Goal: Information Seeking & Learning: Learn about a topic

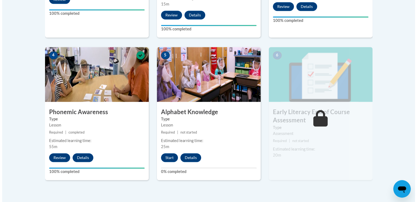
scroll to position [306, 0]
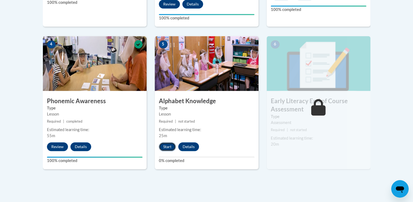
click at [161, 146] on button "Start" at bounding box center [167, 146] width 17 height 9
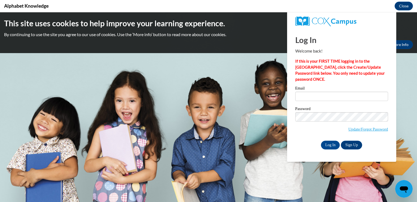
scroll to position [0, 0]
type input "[EMAIL_ADDRESS][DOMAIN_NAME]"
click at [332, 145] on input "Log In" at bounding box center [330, 144] width 19 height 9
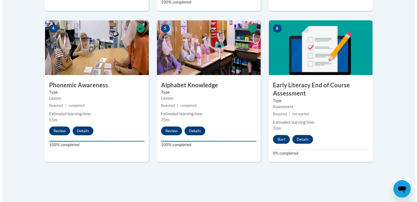
scroll to position [330, 0]
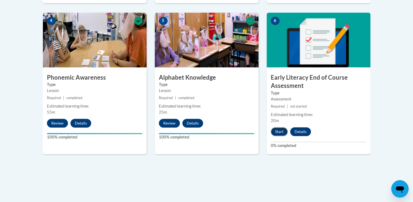
click at [275, 131] on button "Start" at bounding box center [279, 131] width 17 height 9
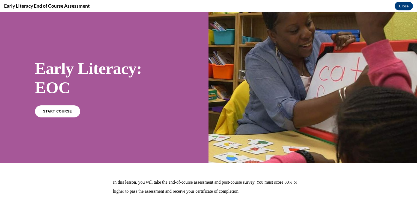
scroll to position [0, 0]
click at [69, 105] on link "START COURSE" at bounding box center [58, 111] width 48 height 13
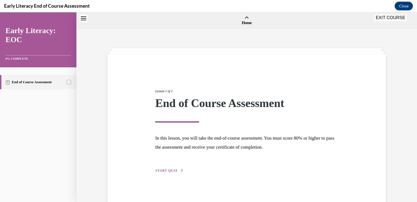
scroll to position [17, 0]
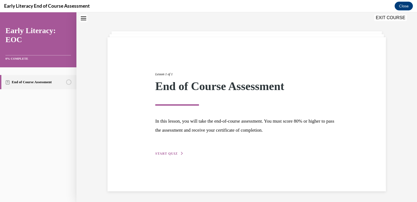
click at [162, 152] on span "START QUIZ" at bounding box center [166, 153] width 22 height 4
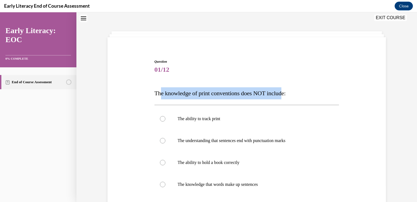
drag, startPoint x: 158, startPoint y: 91, endPoint x: 288, endPoint y: 96, distance: 129.9
click at [286, 96] on span "The knowledge of print conventions does NOT include:" at bounding box center [220, 93] width 131 height 7
click at [227, 82] on div "Question 01/12 The knowledge of print conventions does NOT include: The ability…" at bounding box center [247, 161] width 185 height 204
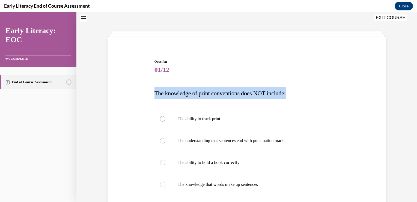
drag, startPoint x: 154, startPoint y: 92, endPoint x: 303, endPoint y: 90, distance: 149.2
click at [303, 90] on p "The knowledge of print conventions does NOT include:" at bounding box center [247, 93] width 185 height 12
drag, startPoint x: 303, startPoint y: 90, endPoint x: 285, endPoint y: 84, distance: 18.9
copy span "The knowledge of print conventions does NOT include:"
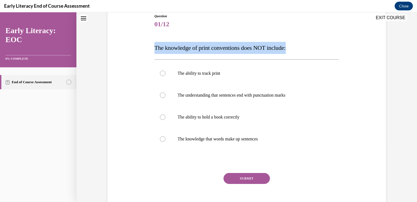
scroll to position [63, 0]
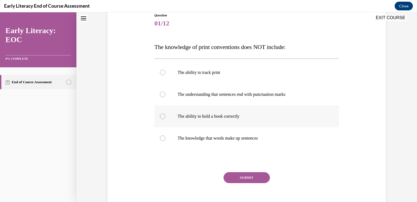
click at [256, 125] on div at bounding box center [247, 116] width 185 height 22
click at [278, 105] on div at bounding box center [247, 116] width 185 height 22
click at [280, 99] on div at bounding box center [247, 94] width 185 height 22
click at [163, 115] on div at bounding box center [162, 115] width 5 height 5
click at [240, 175] on button "SUBMIT" at bounding box center [247, 177] width 46 height 11
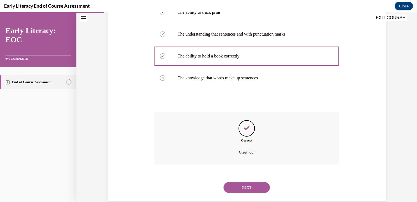
scroll to position [133, 0]
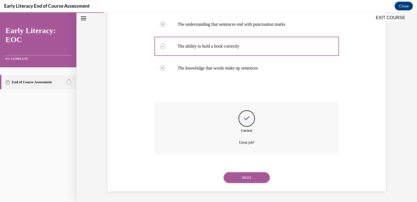
click at [246, 176] on button "NEXT" at bounding box center [247, 177] width 46 height 11
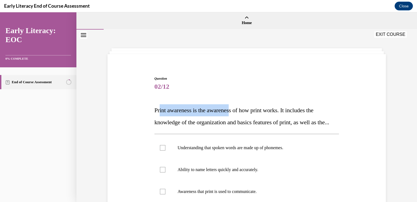
drag, startPoint x: 158, startPoint y: 109, endPoint x: 234, endPoint y: 115, distance: 77.0
click at [234, 115] on p "Print awareness is the awareness of how print works. It includes the knowledge …" at bounding box center [247, 116] width 185 height 24
click at [158, 111] on span "Print awareness is the awareness of how print works. It includes the knowledge …" at bounding box center [242, 116] width 175 height 19
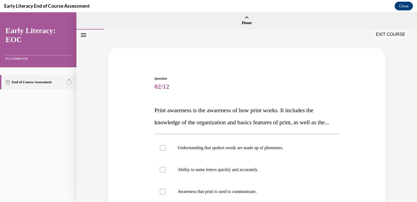
click at [146, 111] on div "Question 02/12 Print awareness is the awareness of how print works. It includes…" at bounding box center [246, 165] width 281 height 210
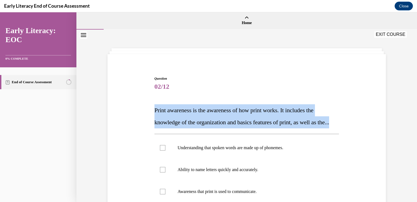
drag, startPoint x: 153, startPoint y: 111, endPoint x: 249, endPoint y: 132, distance: 98.1
click at [249, 128] on p "Print awareness is the awareness of how print works. It includes the knowledge …" at bounding box center [247, 116] width 185 height 24
copy span "Print awareness is the awareness of how print works. It includes the knowledge …"
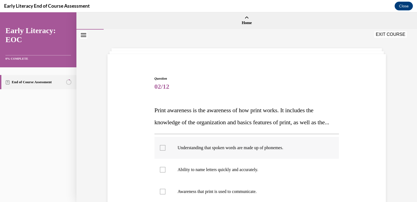
click at [177, 155] on div at bounding box center [247, 148] width 185 height 22
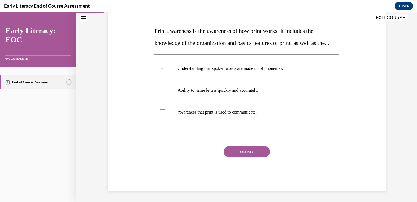
scroll to position [91, 0]
click at [251, 152] on button "SUBMIT" at bounding box center [247, 151] width 46 height 11
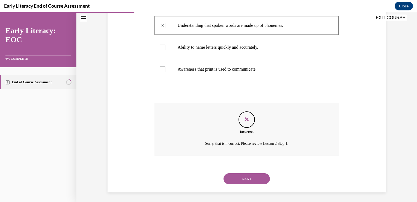
scroll to position [135, 0]
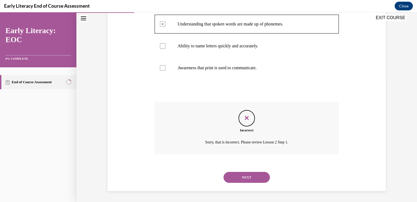
click at [249, 173] on button "NEXT" at bounding box center [247, 177] width 46 height 11
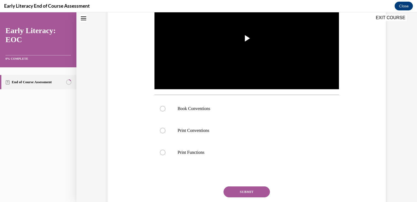
scroll to position [0, 0]
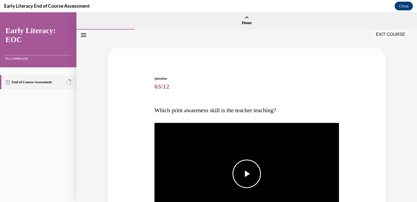
click at [247, 173] on span "Video player" at bounding box center [247, 173] width 0 height 0
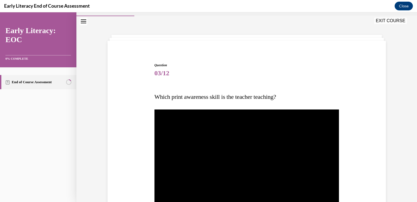
scroll to position [14, 0]
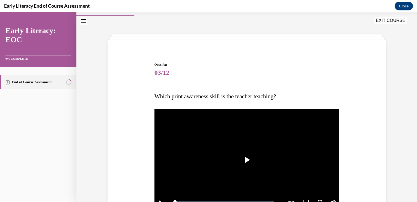
click at [157, 95] on span "Which print awareness skill is the teacher teaching?" at bounding box center [216, 96] width 122 height 7
drag, startPoint x: 157, startPoint y: 95, endPoint x: 189, endPoint y: 86, distance: 32.9
click at [188, 95] on span "Which print awareness skill is the teacher teaching?" at bounding box center [216, 96] width 122 height 7
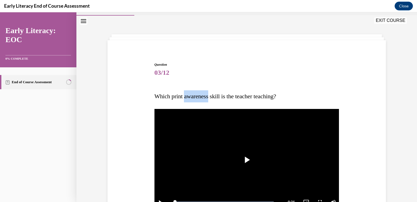
click at [188, 95] on span "Which print awareness skill is the teacher teaching?" at bounding box center [216, 96] width 122 height 7
drag, startPoint x: 188, startPoint y: 95, endPoint x: 185, endPoint y: 90, distance: 6.0
click at [163, 95] on span "Which print awareness skill is the teacher teaching?" at bounding box center [216, 96] width 122 height 7
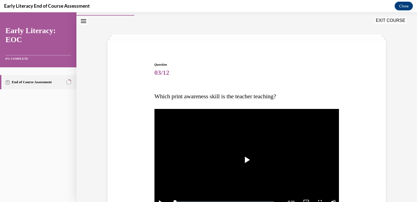
copy span "Which print awareness skill is the teacher teaching?"
click at [273, 161] on video "Video player" at bounding box center [247, 160] width 185 height 104
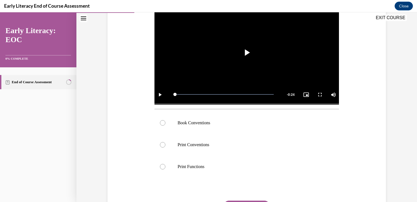
scroll to position [121, 0]
click at [281, 149] on div at bounding box center [247, 144] width 185 height 22
click at [230, 171] on div at bounding box center [247, 166] width 185 height 22
click at [217, 139] on div at bounding box center [247, 144] width 185 height 22
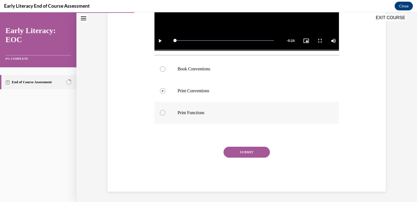
click at [198, 120] on div at bounding box center [247, 113] width 185 height 22
click at [240, 148] on button "SUBMIT" at bounding box center [247, 151] width 46 height 11
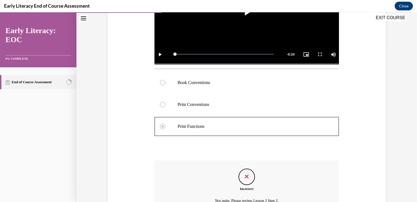
scroll to position [179, 0]
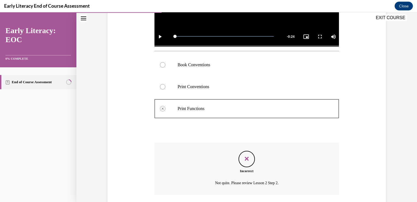
click at [240, 151] on div "Feedback" at bounding box center [247, 159] width 16 height 16
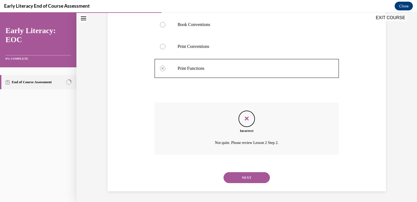
click at [240, 179] on button "NEXT" at bounding box center [247, 177] width 46 height 11
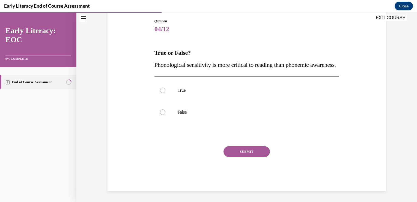
scroll to position [61, 0]
click at [223, 93] on p "True" at bounding box center [252, 89] width 148 height 5
click at [231, 157] on button "SUBMIT" at bounding box center [247, 151] width 46 height 11
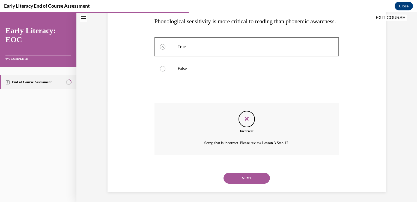
scroll to position [113, 0]
click at [235, 174] on button "NEXT" at bounding box center [247, 177] width 46 height 11
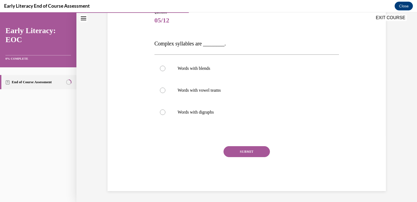
scroll to position [61, 0]
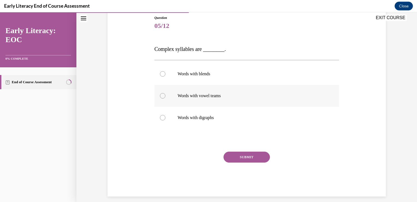
click at [260, 99] on div at bounding box center [247, 96] width 185 height 22
click at [245, 151] on div "Question 05/12 Complex syllables are ________. Words with blends Words with vow…" at bounding box center [247, 105] width 185 height 181
click at [242, 155] on button "SUBMIT" at bounding box center [247, 156] width 46 height 11
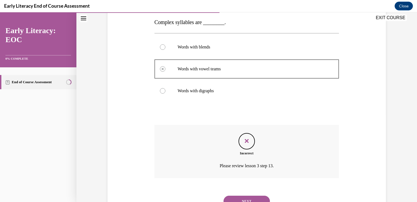
scroll to position [111, 0]
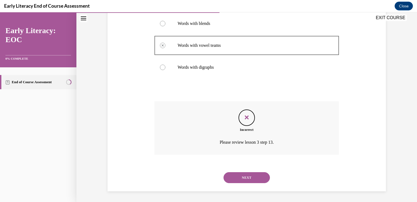
click at [232, 179] on button "NEXT" at bounding box center [247, 177] width 46 height 11
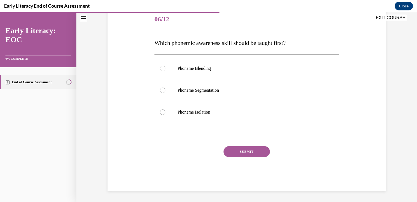
scroll to position [61, 0]
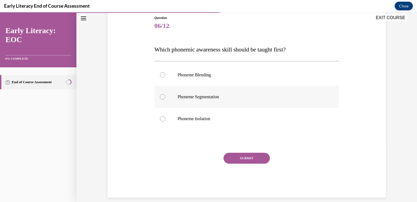
click at [255, 97] on p "Phoneme Segmentation" at bounding box center [252, 96] width 148 height 5
click at [246, 85] on div at bounding box center [247, 75] width 185 height 22
click at [237, 157] on button "SUBMIT" at bounding box center [247, 157] width 46 height 11
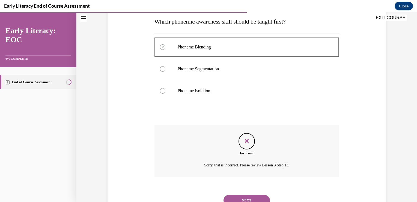
scroll to position [111, 0]
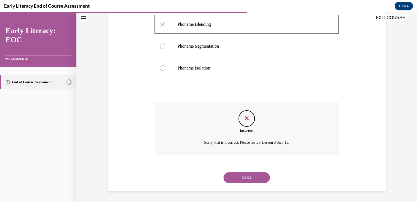
click at [231, 177] on button "NEXT" at bounding box center [247, 177] width 46 height 11
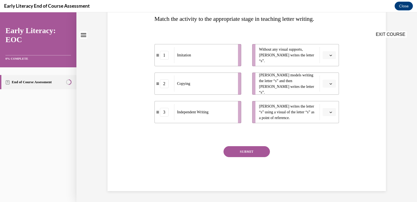
scroll to position [0, 0]
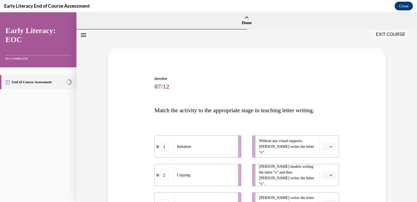
click at [226, 156] on li "1 Imitation" at bounding box center [198, 146] width 87 height 22
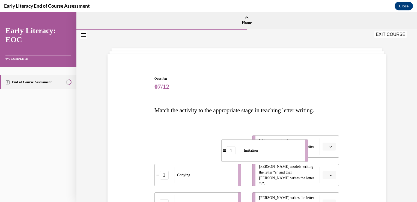
drag, startPoint x: 226, startPoint y: 156, endPoint x: 313, endPoint y: 167, distance: 87.5
click at [311, 172] on div "1 Imitation 2 Copying 3 Independent Writing Without any visual supports, Tina w…" at bounding box center [247, 169] width 185 height 90
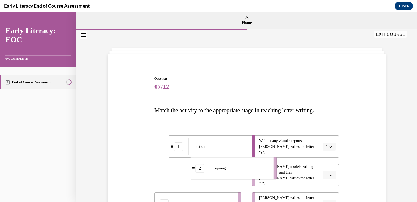
drag, startPoint x: 222, startPoint y: 174, endPoint x: 287, endPoint y: 174, distance: 65.6
click at [286, 173] on div "1 Imitation 2 Copying 3 Independent Writing Without any visual supports, Tina w…" at bounding box center [247, 169] width 185 height 90
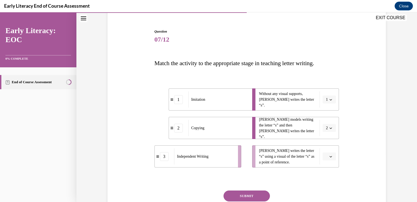
scroll to position [65, 0]
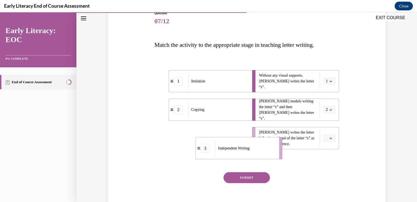
drag, startPoint x: 217, startPoint y: 144, endPoint x: 270, endPoint y: 137, distance: 53.4
click at [273, 140] on div "Independent Writing" at bounding box center [245, 148] width 60 height 16
click at [243, 179] on button "SUBMIT" at bounding box center [247, 177] width 46 height 11
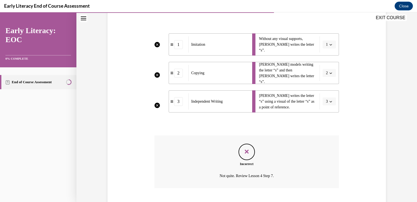
scroll to position [135, 0]
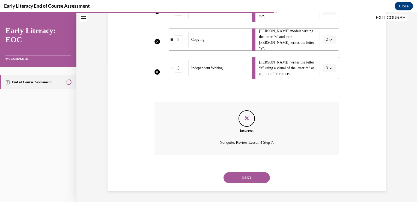
click at [243, 179] on button "NEXT" at bounding box center [247, 177] width 46 height 11
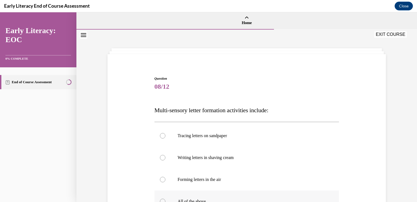
click at [249, 192] on div at bounding box center [247, 201] width 185 height 22
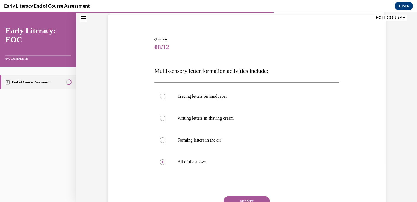
scroll to position [49, 0]
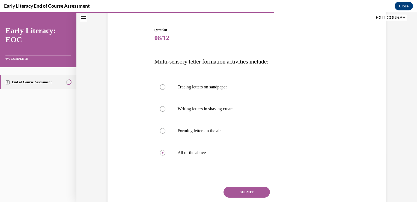
click at [253, 194] on button "SUBMIT" at bounding box center [247, 191] width 46 height 11
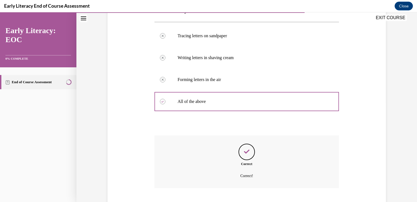
scroll to position [133, 0]
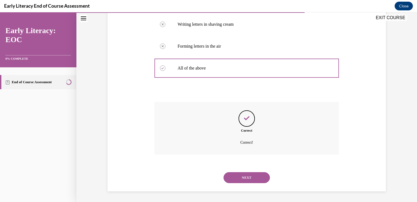
click at [260, 175] on button "NEXT" at bounding box center [247, 177] width 46 height 11
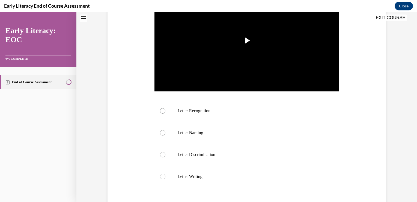
scroll to position [0, 0]
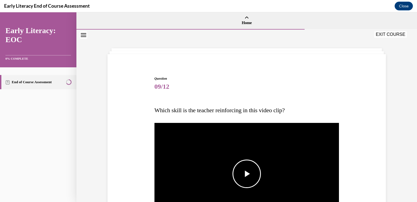
click at [247, 173] on span "Video player" at bounding box center [247, 173] width 0 height 0
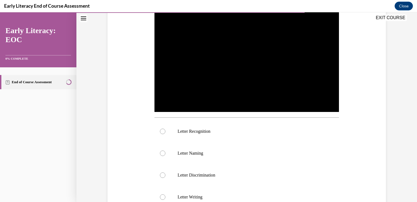
scroll to position [197, 0]
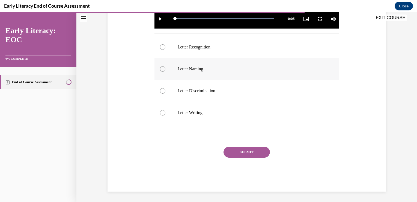
click at [189, 74] on div at bounding box center [247, 69] width 185 height 22
click at [230, 151] on button "SUBMIT" at bounding box center [247, 151] width 46 height 11
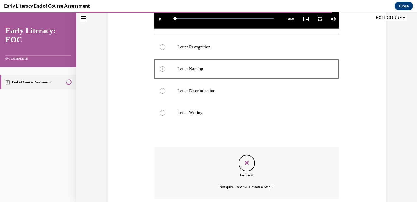
scroll to position [241, 0]
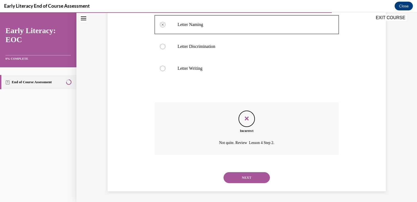
click at [234, 175] on button "NEXT" at bounding box center [247, 177] width 46 height 11
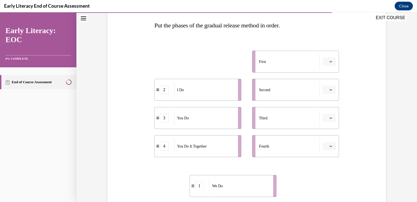
scroll to position [93, 0]
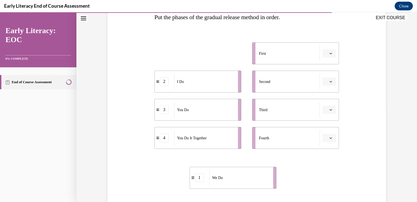
drag, startPoint x: 223, startPoint y: 150, endPoint x: 261, endPoint y: 185, distance: 51.0
click at [261, 185] on li "1 We Do" at bounding box center [233, 177] width 87 height 22
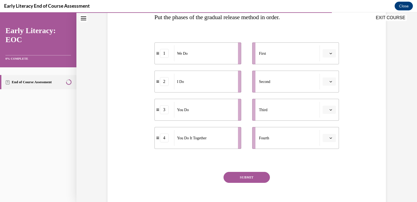
click at [329, 55] on span "button" at bounding box center [331, 53] width 4 height 4
click at [324, 74] on div "1" at bounding box center [327, 76] width 14 height 11
click at [330, 53] on icon "button" at bounding box center [331, 53] width 3 height 3
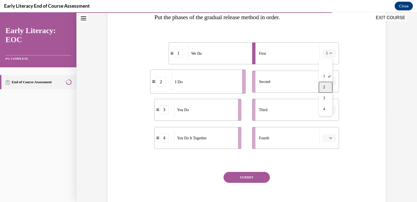
click at [326, 89] on div "2" at bounding box center [326, 87] width 14 height 11
click at [330, 79] on span "button" at bounding box center [331, 81] width 4 height 4
click at [361, 100] on div "Question 10/12 Put the phases of the gradual release method in order. 2 I Do 1 …" at bounding box center [246, 92] width 281 height 250
click at [331, 107] on button "button" at bounding box center [329, 109] width 13 height 8
click at [329, 143] on div "2" at bounding box center [327, 143] width 14 height 11
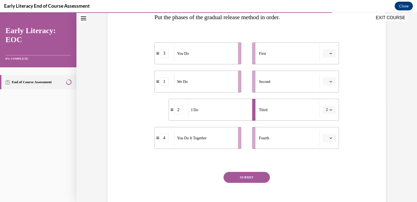
click at [334, 138] on button "button" at bounding box center [329, 138] width 13 height 8
click at [320, 159] on div "1" at bounding box center [327, 160] width 14 height 11
click at [330, 83] on button "button" at bounding box center [329, 81] width 13 height 8
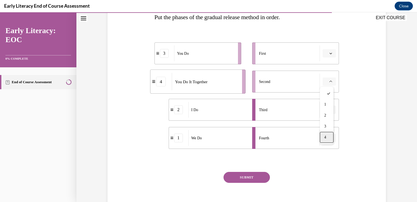
click at [327, 136] on div "4" at bounding box center [327, 137] width 14 height 11
click at [332, 53] on button "button" at bounding box center [329, 53] width 13 height 8
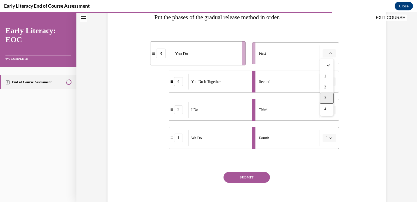
click at [328, 99] on div "3" at bounding box center [327, 98] width 14 height 11
click at [251, 174] on button "SUBMIT" at bounding box center [247, 177] width 46 height 11
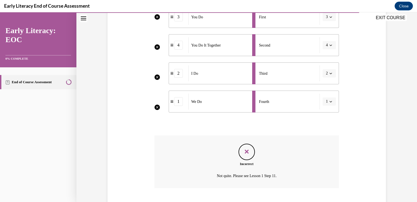
scroll to position [163, 0]
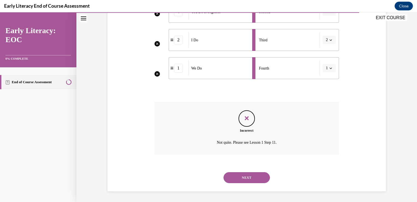
click at [248, 182] on button "NEXT" at bounding box center [247, 177] width 46 height 11
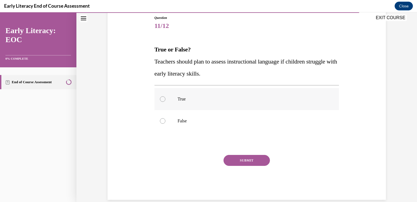
click at [271, 98] on p "True" at bounding box center [252, 98] width 148 height 5
click at [249, 161] on button "SUBMIT" at bounding box center [247, 160] width 46 height 11
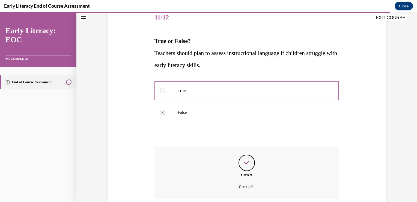
scroll to position [113, 0]
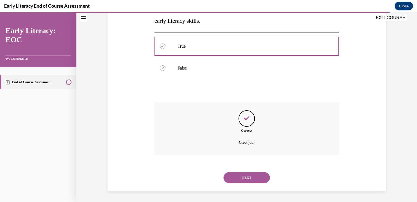
click at [241, 176] on button "NEXT" at bounding box center [247, 177] width 46 height 11
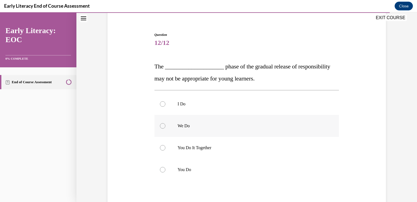
scroll to position [55, 0]
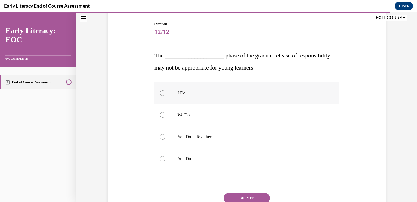
click at [273, 99] on div at bounding box center [247, 93] width 185 height 22
click at [236, 196] on button "SUBMIT" at bounding box center [247, 197] width 46 height 11
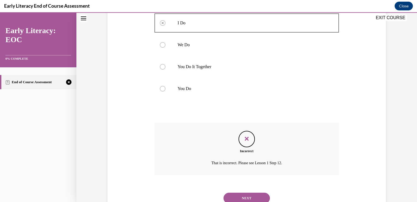
scroll to position [134, 0]
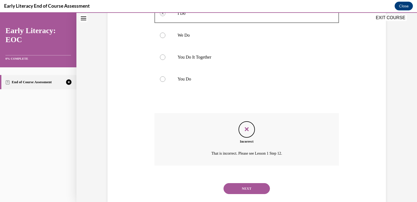
click at [250, 185] on button "NEXT" at bounding box center [247, 188] width 46 height 11
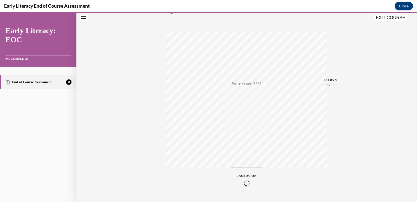
scroll to position [90, 0]
click at [251, 158] on button "TAKE AGAIN" at bounding box center [247, 165] width 33 height 25
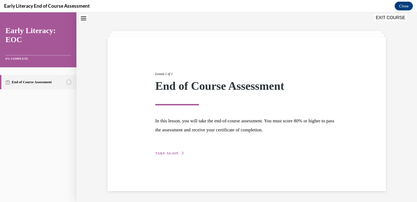
scroll to position [17, 0]
click at [164, 156] on div "Lesson 1 of 1 End of Course Assessment In this lesson, you will take the end-of…" at bounding box center [247, 114] width 279 height 154
click at [170, 152] on span "TAKE AGAIN" at bounding box center [166, 153] width 23 height 4
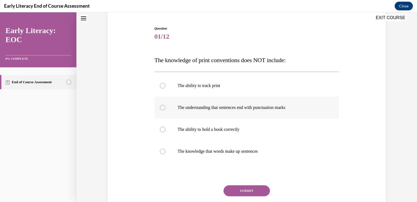
scroll to position [61, 0]
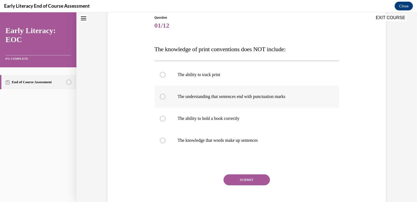
click at [244, 94] on p "The understanding that sentences end with punctuation marks" at bounding box center [252, 96] width 148 height 5
click at [229, 176] on button "SUBMIT" at bounding box center [247, 179] width 46 height 11
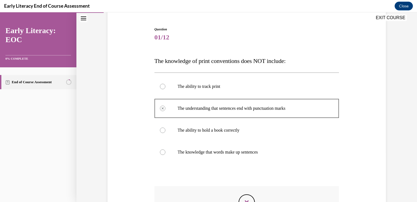
scroll to position [79, 0]
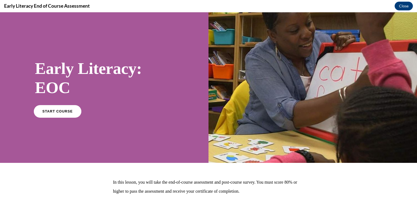
click at [64, 110] on span "START COURSE" at bounding box center [57, 111] width 30 height 4
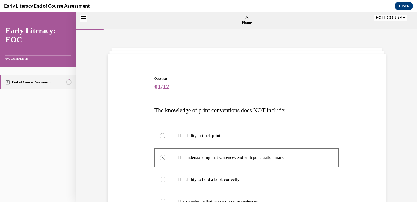
scroll to position [133, 0]
